Goal: Task Accomplishment & Management: Manage account settings

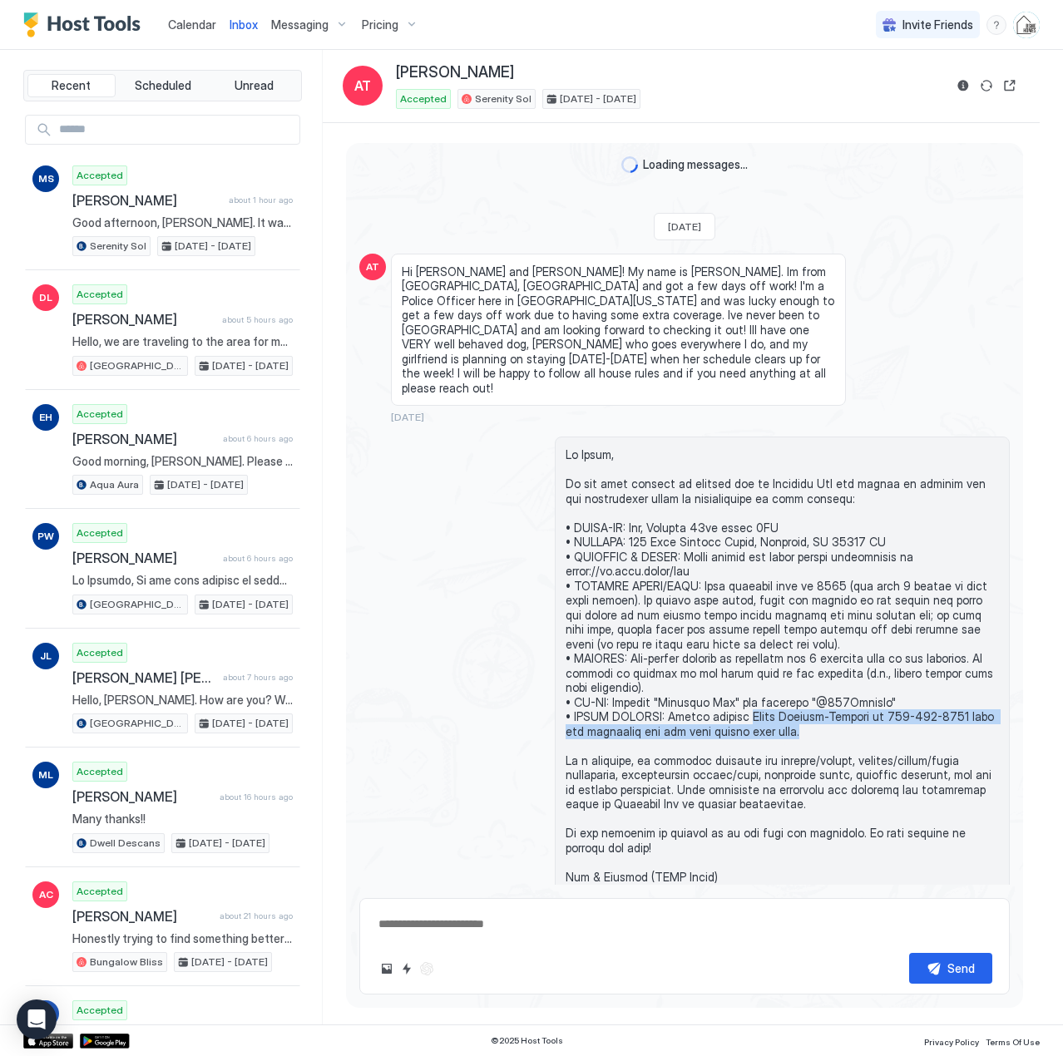
scroll to position [227, 0]
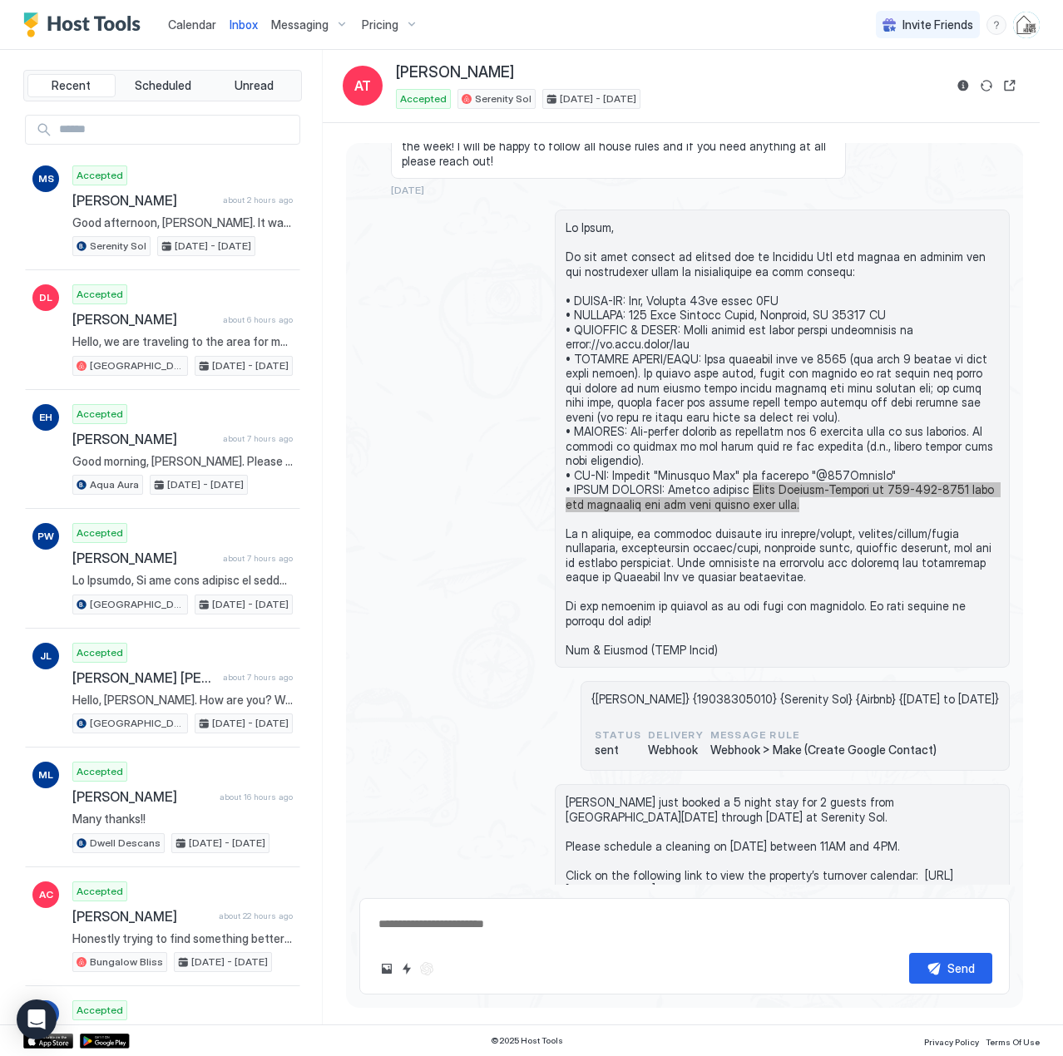
type textarea "*"
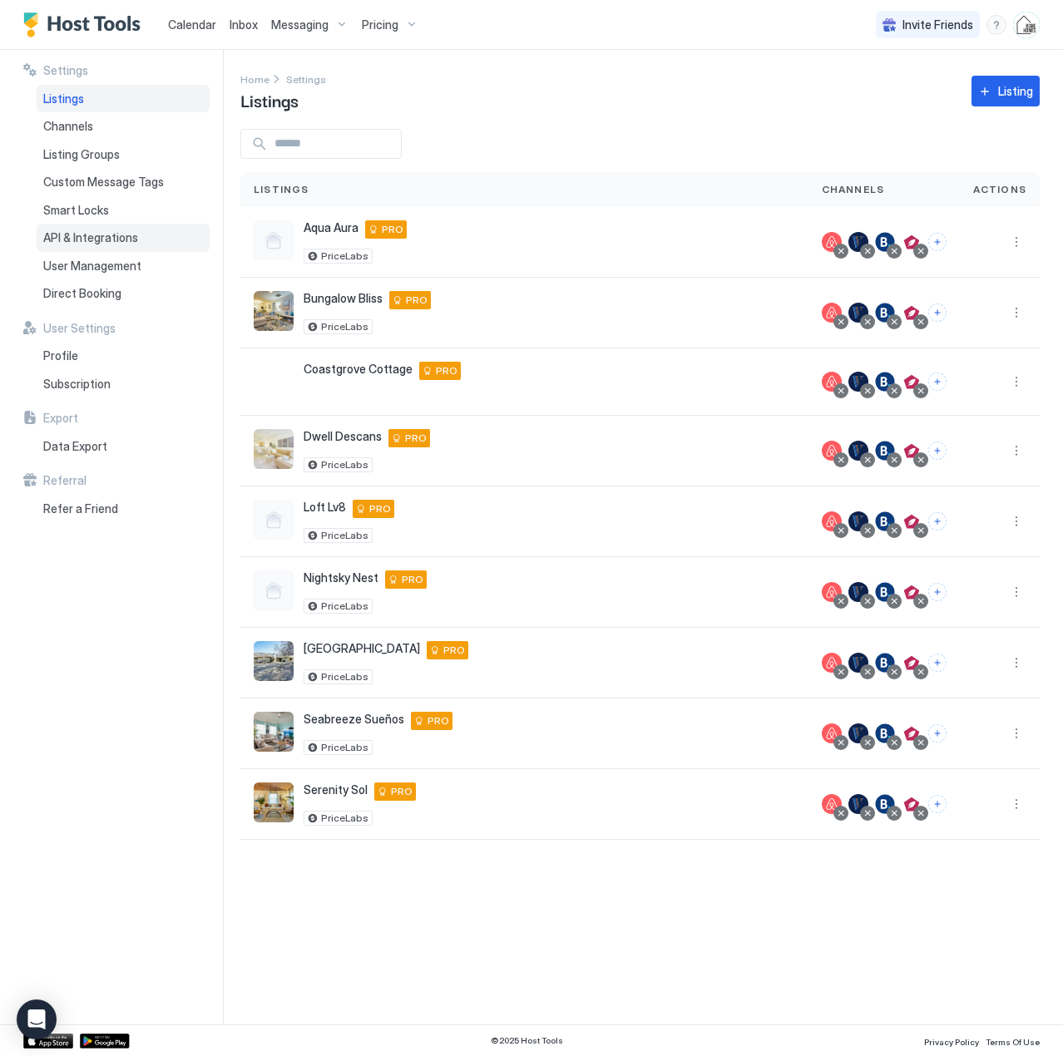
click at [79, 244] on span "API & Integrations" at bounding box center [90, 237] width 95 height 15
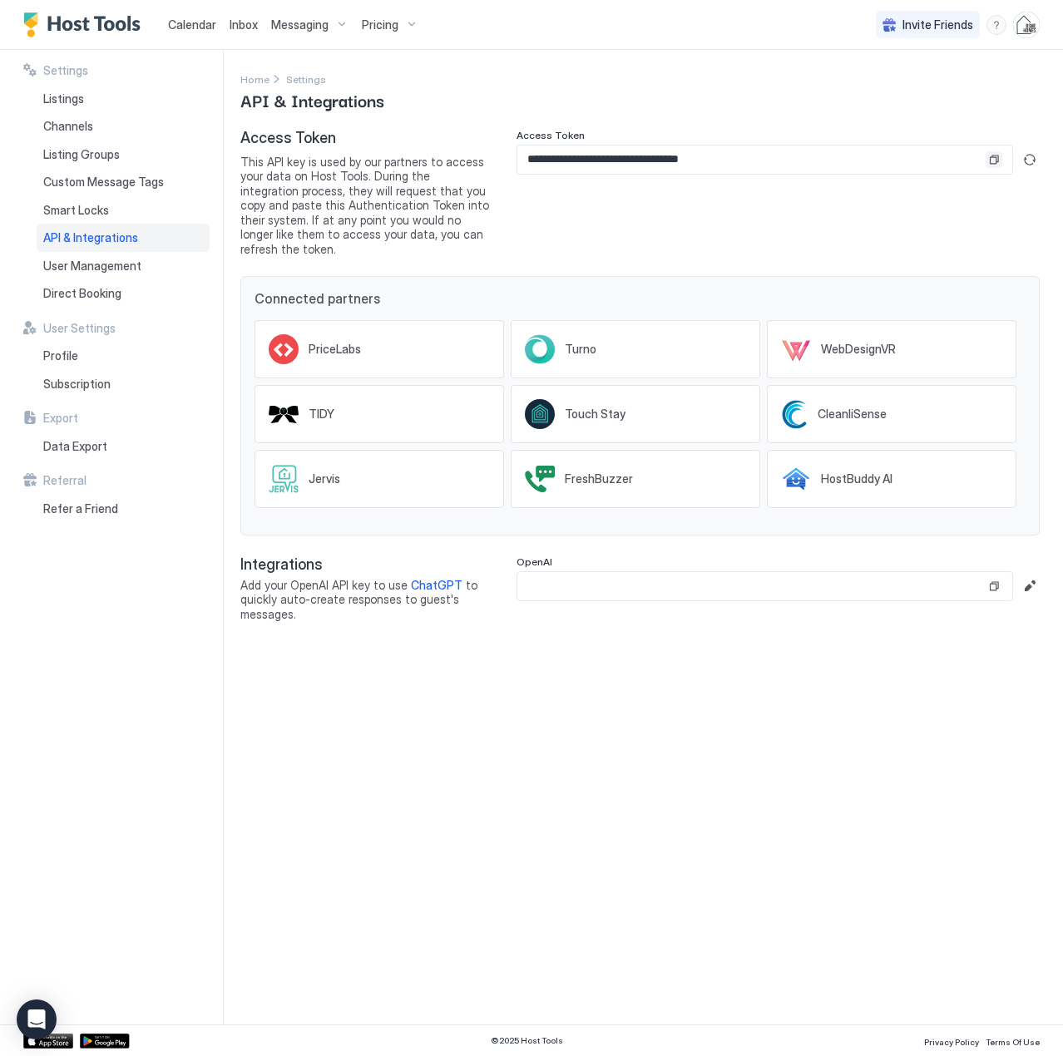
click at [989, 155] on button "Copy" at bounding box center [993, 159] width 17 height 17
